Goal: Check status: Check status

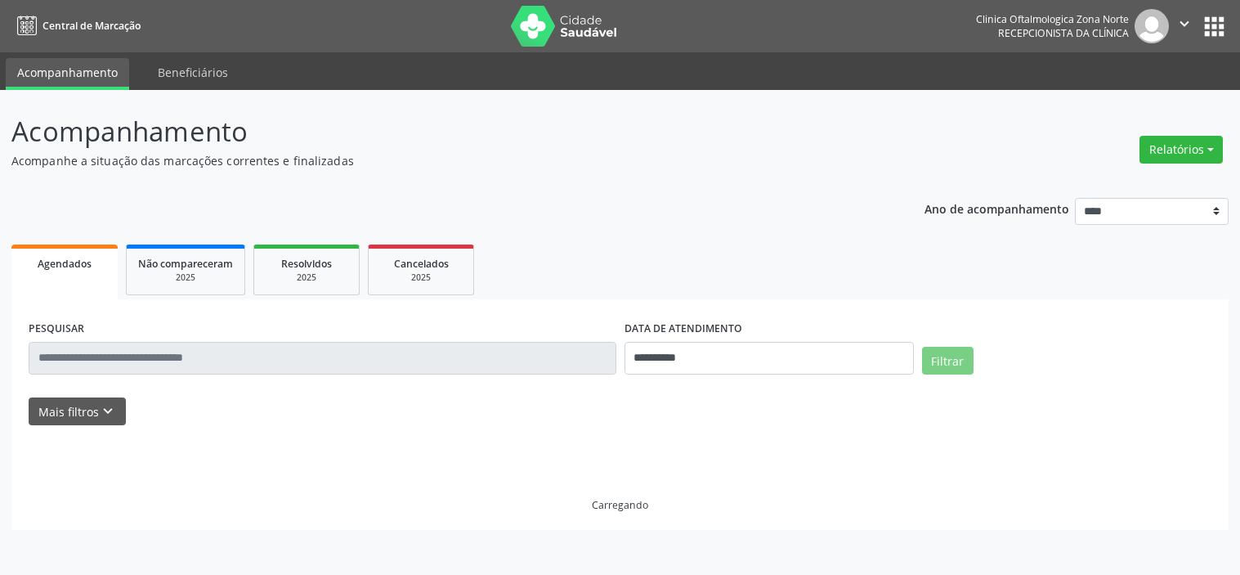
select select "*"
click at [99, 413] on icon "keyboard_arrow_down" at bounding box center [108, 411] width 18 height 18
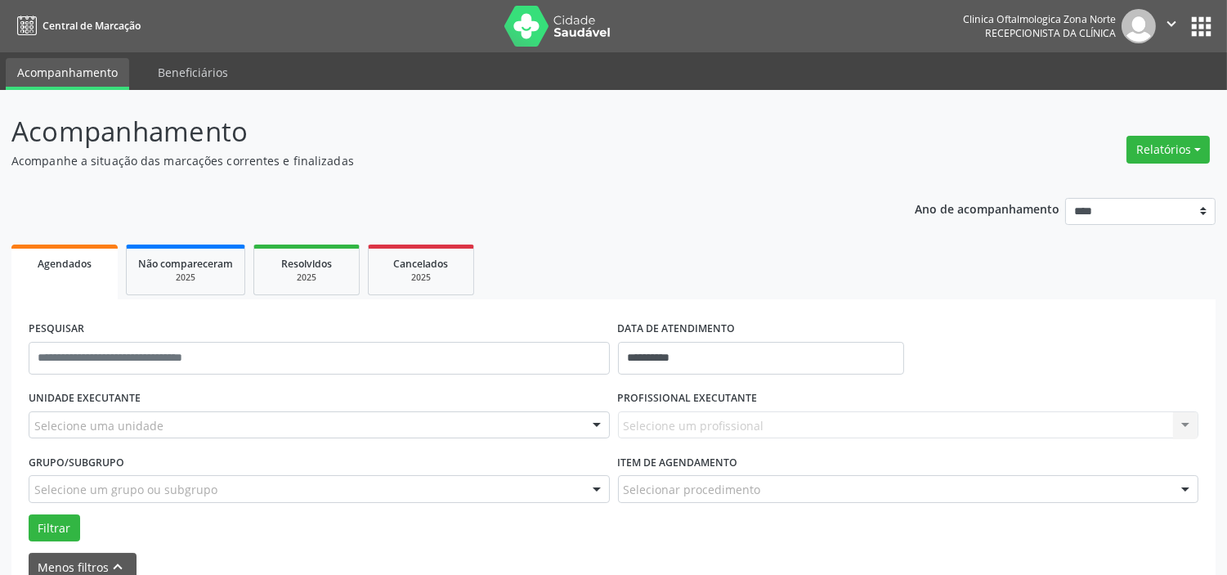
click at [159, 430] on div "Selecione uma unidade" at bounding box center [319, 425] width 581 height 28
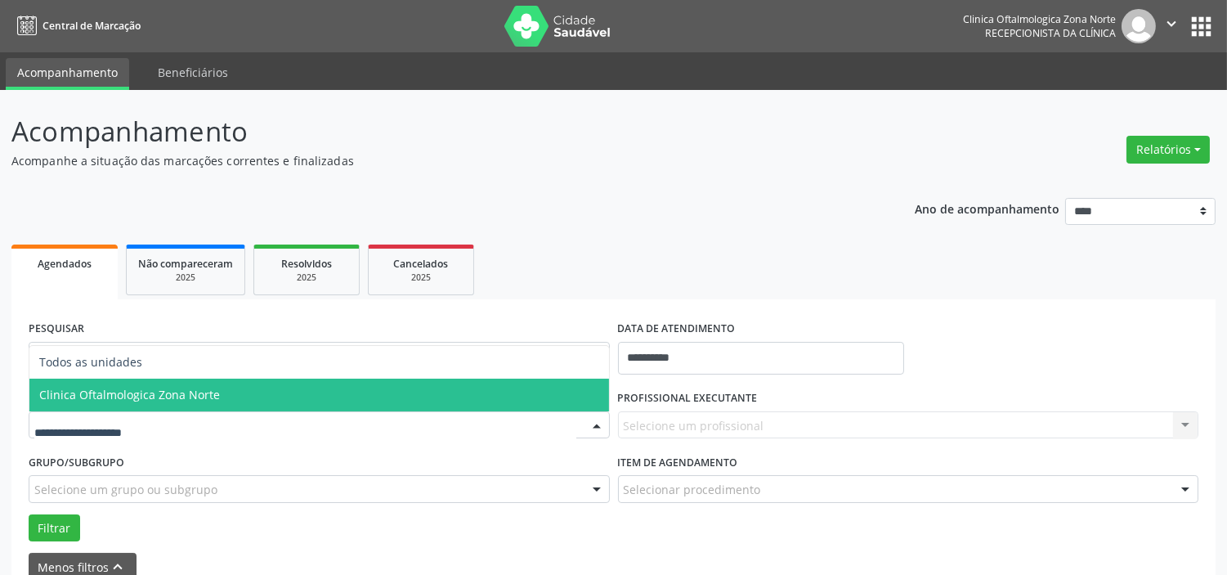
click at [184, 400] on span "Clinica Oftalmologica Zona Norte" at bounding box center [129, 395] width 181 height 16
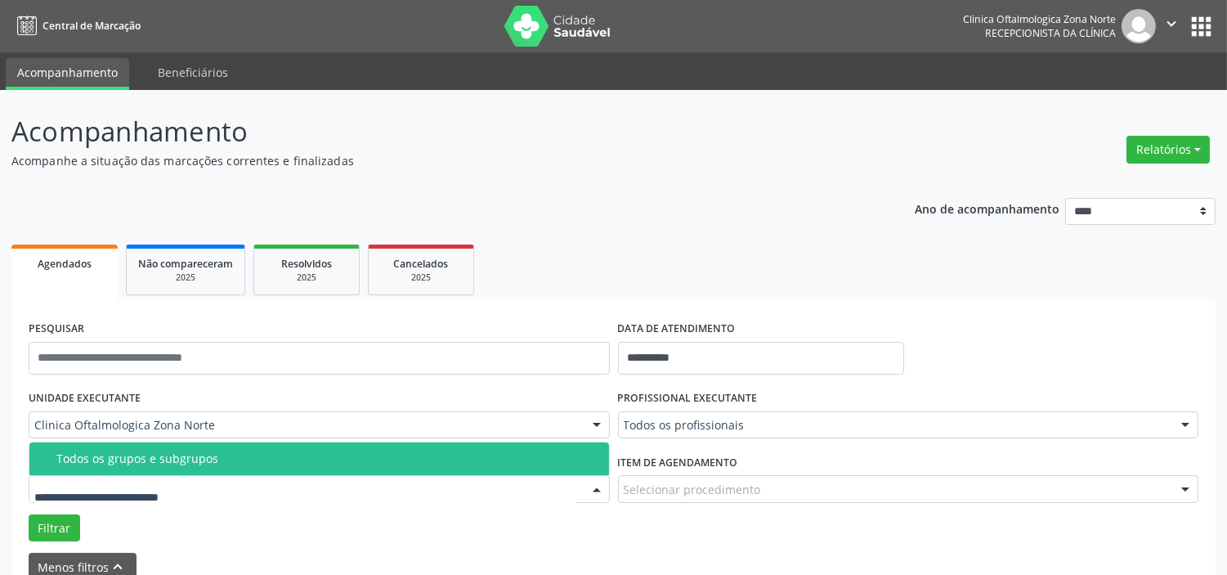
click at [195, 467] on span "Todos os grupos e subgrupos" at bounding box center [318, 458] width 579 height 33
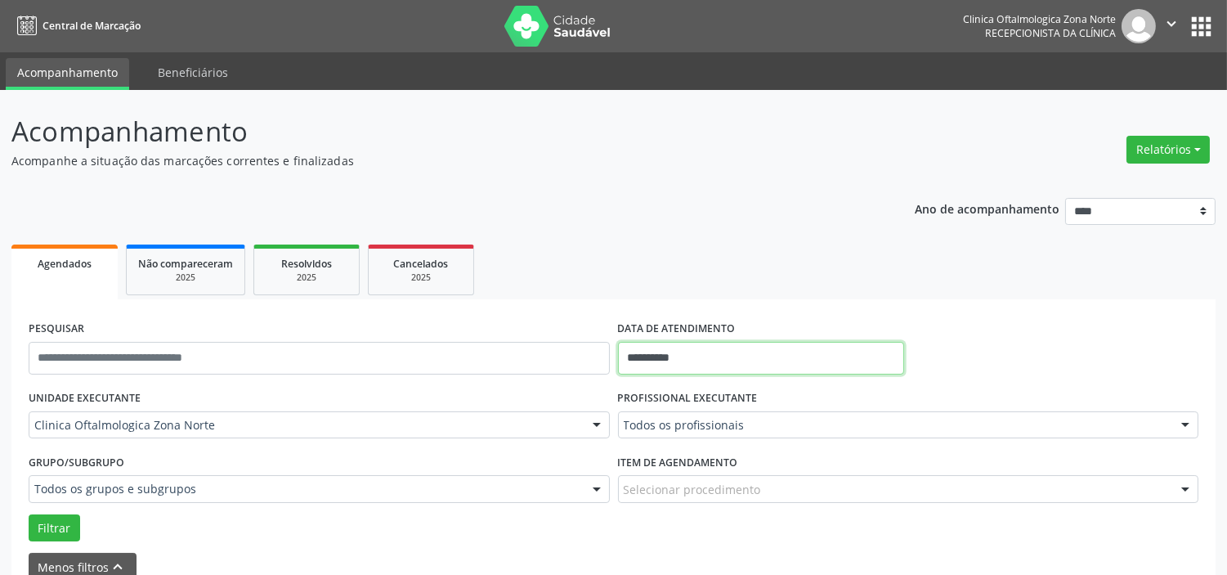
click at [699, 369] on input "**********" at bounding box center [761, 358] width 286 height 33
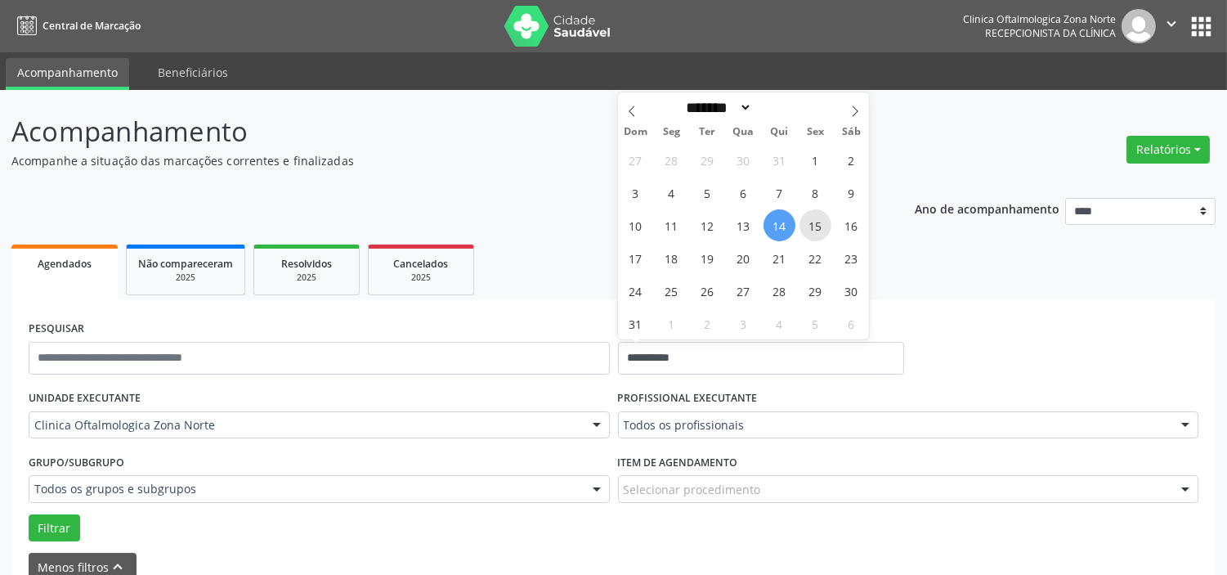
click at [805, 226] on span "15" at bounding box center [815, 225] width 32 height 32
type input "**********"
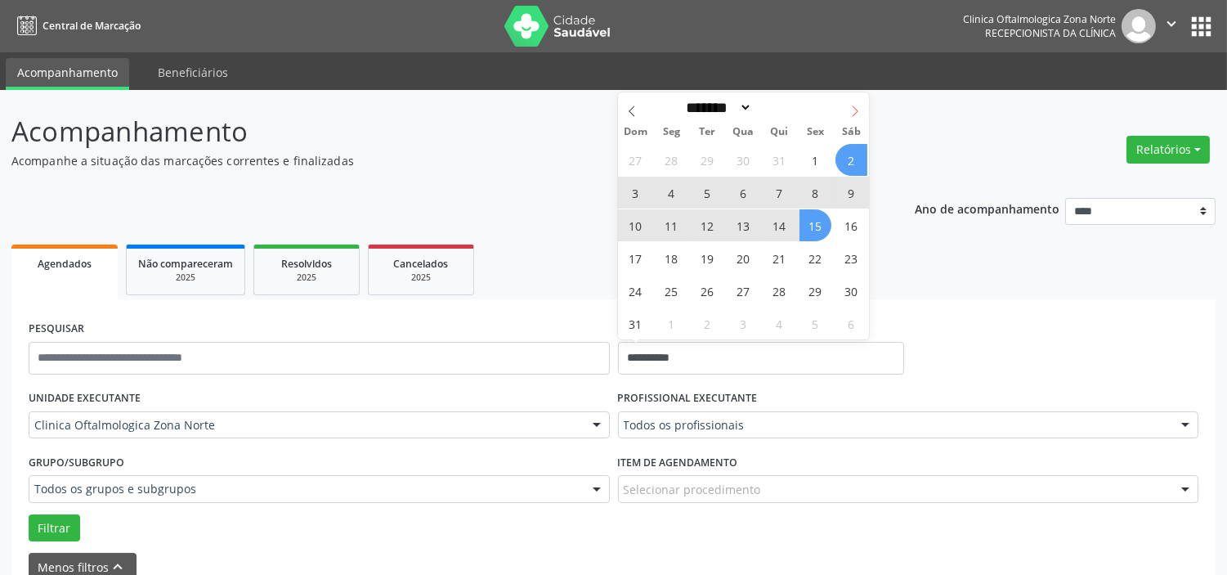
click at [857, 105] on icon at bounding box center [854, 110] width 11 height 11
select select "*"
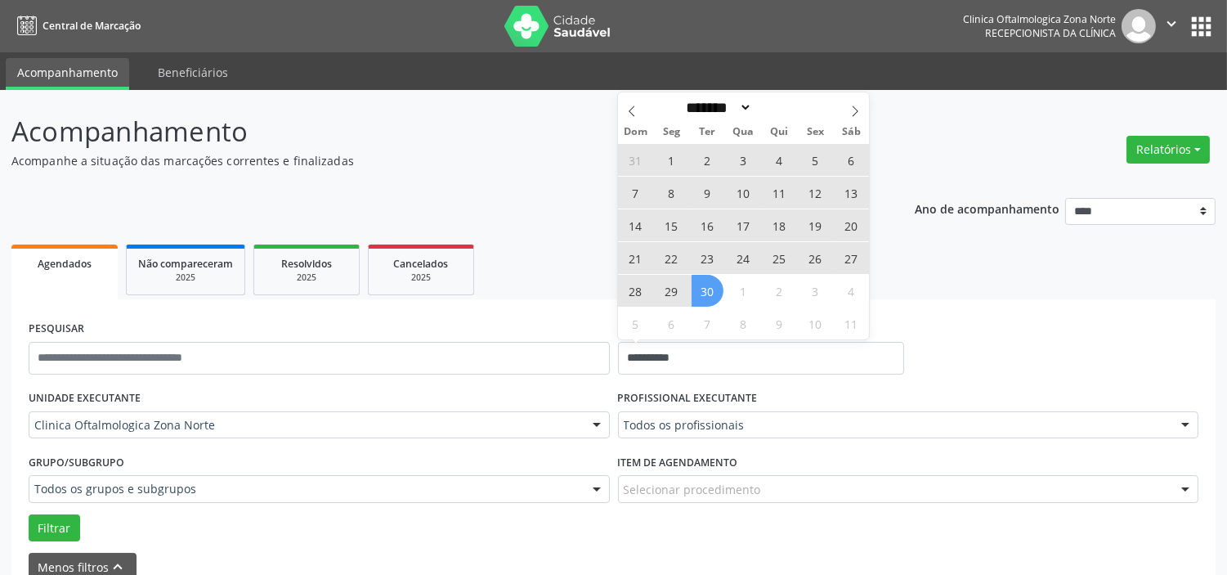
click at [708, 290] on span "30" at bounding box center [707, 291] width 32 height 32
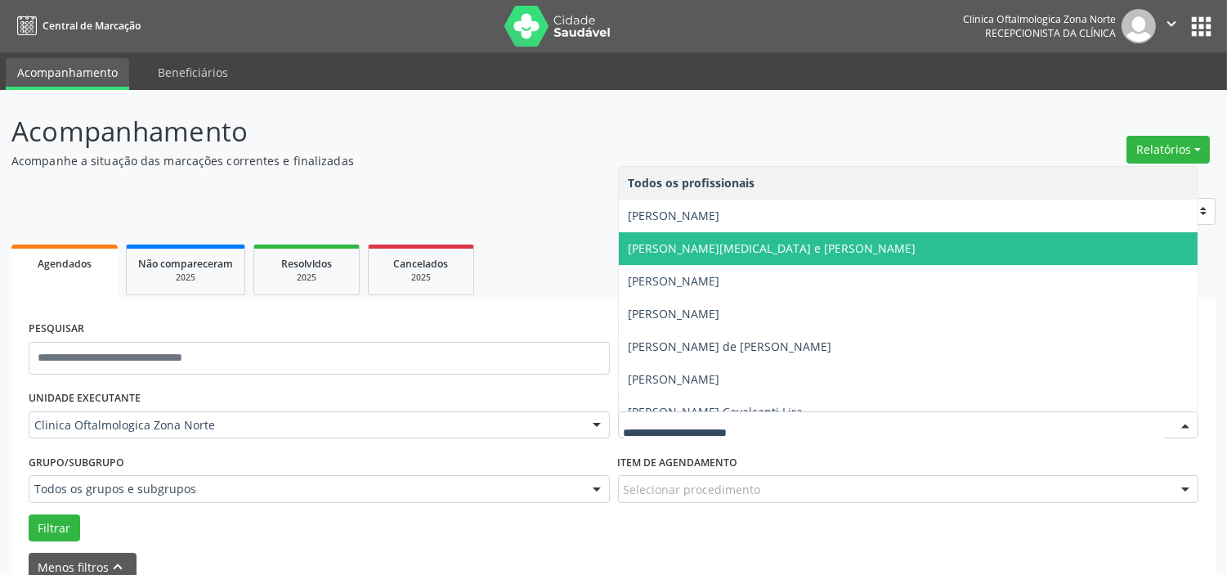
click at [677, 224] on span "[PERSON_NAME]" at bounding box center [908, 215] width 579 height 33
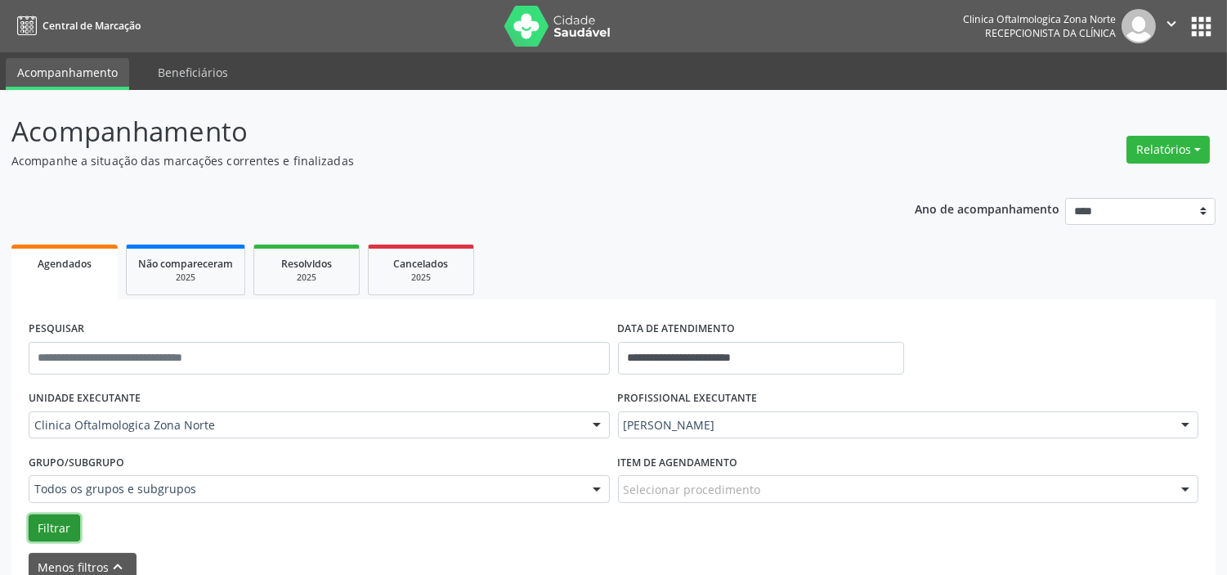
click at [72, 529] on button "Filtrar" at bounding box center [54, 528] width 51 height 28
drag, startPoint x: 666, startPoint y: 413, endPoint x: 666, endPoint y: 396, distance: 17.2
click at [666, 414] on div "[PERSON_NAME]" at bounding box center [908, 425] width 581 height 28
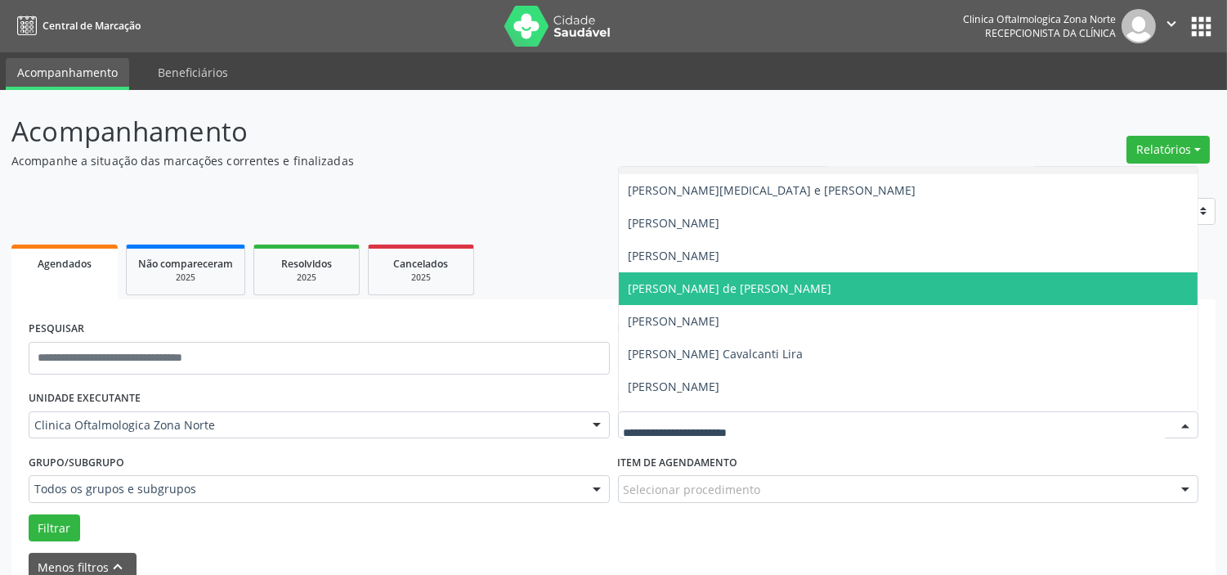
scroll to position [83, 0]
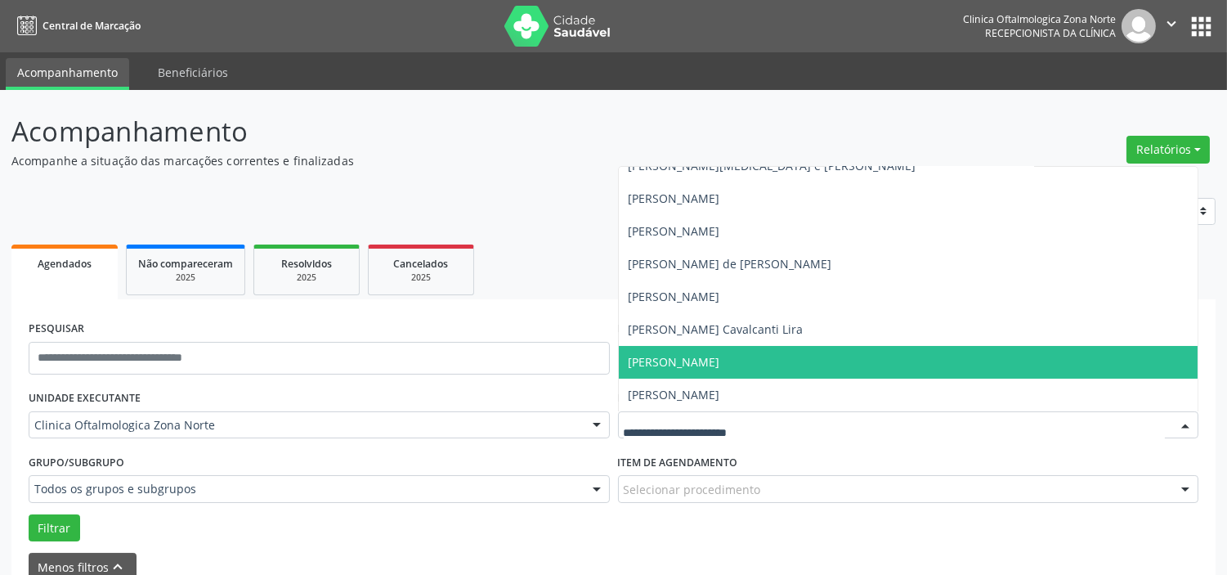
click at [669, 363] on span "[PERSON_NAME]" at bounding box center [675, 362] width 92 height 16
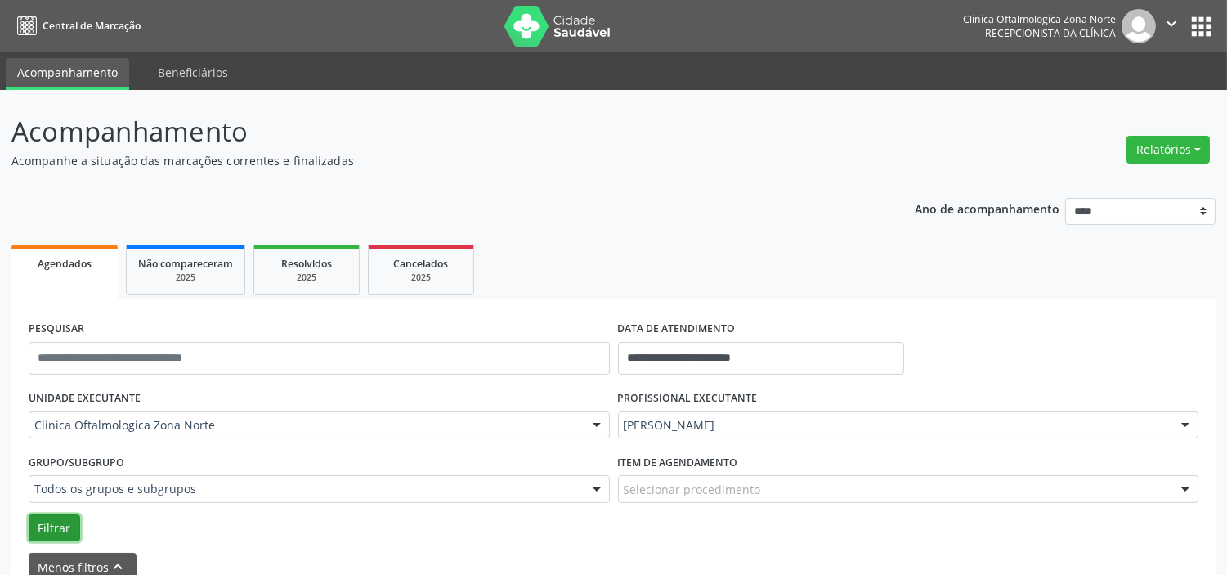
click at [56, 521] on button "Filtrar" at bounding box center [54, 528] width 51 height 28
